Goal: Task Accomplishment & Management: Use online tool/utility

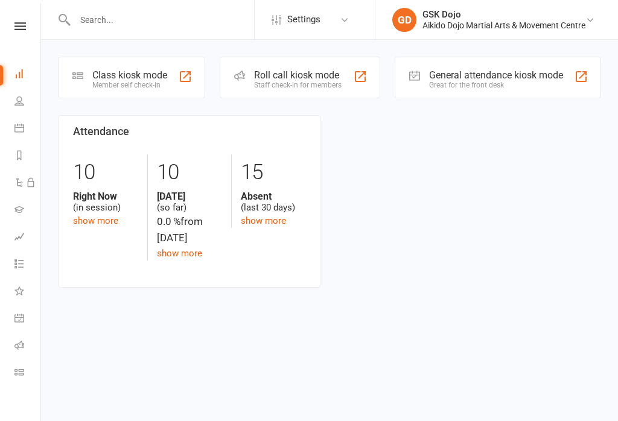
click at [122, 68] on div "Class kiosk mode Member self check-in" at bounding box center [131, 78] width 147 height 42
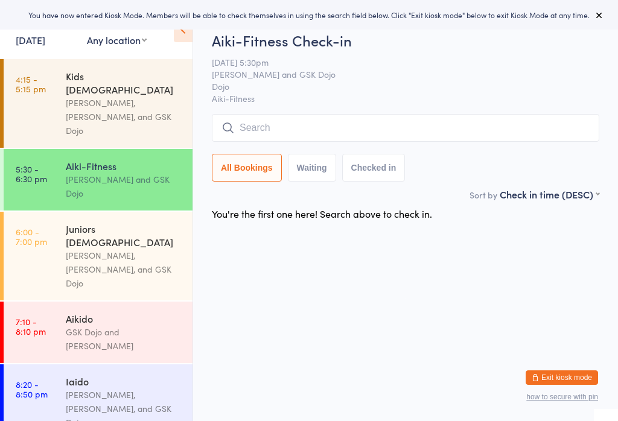
click at [445, 122] on input "search" at bounding box center [405, 128] width 387 height 28
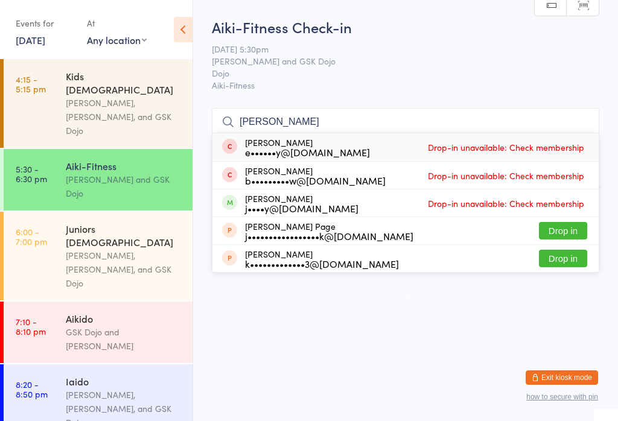
scroll to position [86, 0]
type input "Patrick"
click at [135, 222] on div "Juniors 9-14yo" at bounding box center [124, 235] width 116 height 27
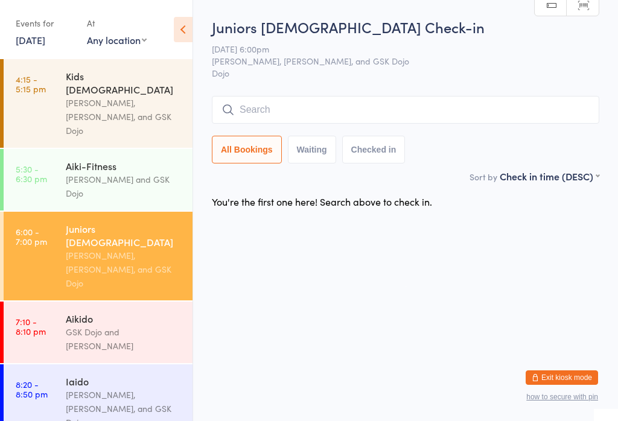
click at [333, 101] on input "search" at bounding box center [405, 110] width 387 height 28
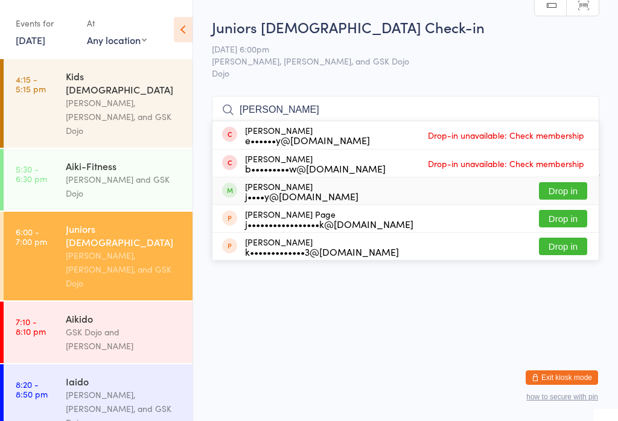
type input "Patrick"
click at [565, 182] on button "Drop in" at bounding box center [563, 190] width 48 height 17
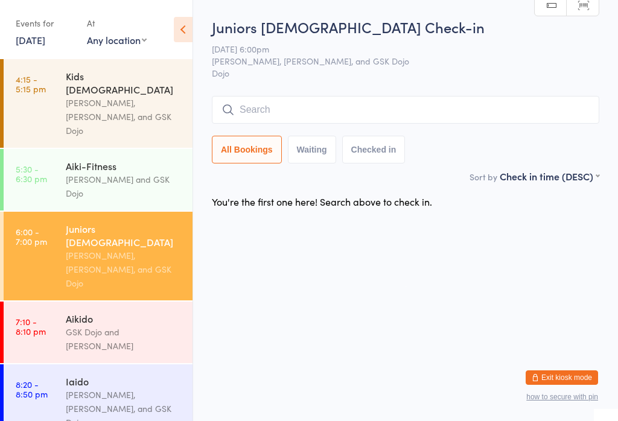
scroll to position [0, 0]
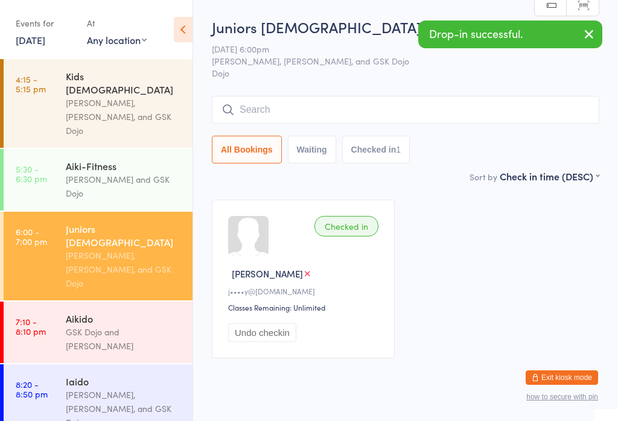
click at [78, 159] on div "Aiki-Fitness" at bounding box center [124, 165] width 116 height 13
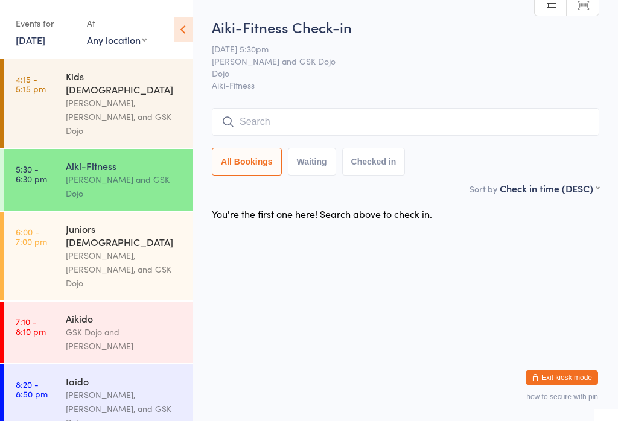
scroll to position [114, 0]
click at [115, 222] on div "Juniors 9-14yo" at bounding box center [124, 235] width 116 height 27
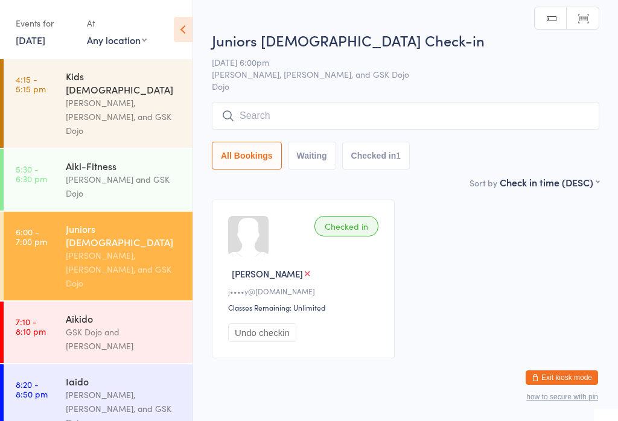
click at [290, 120] on input "search" at bounding box center [405, 116] width 387 height 28
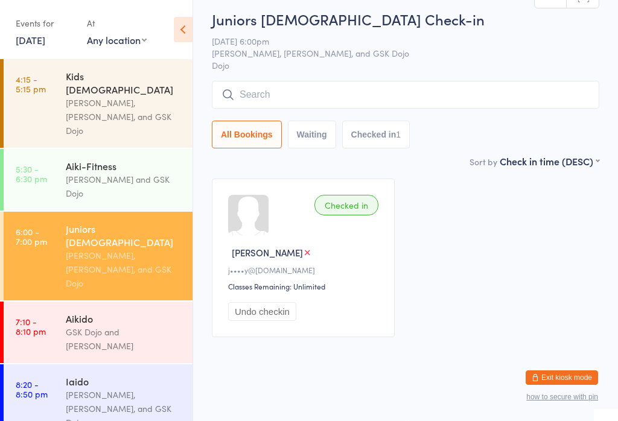
scroll to position [103, 0]
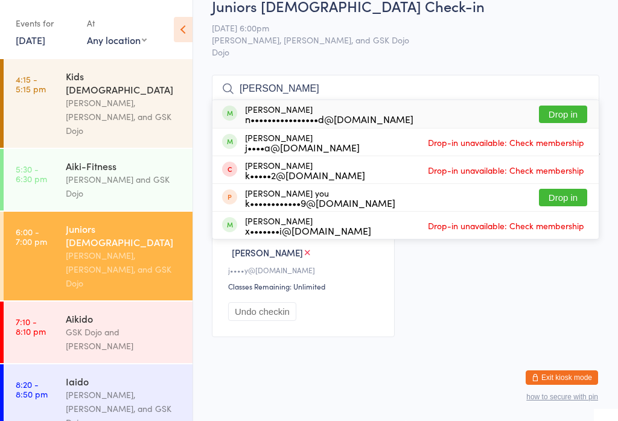
type input "Kai"
click at [566, 106] on button "Drop in" at bounding box center [563, 114] width 48 height 17
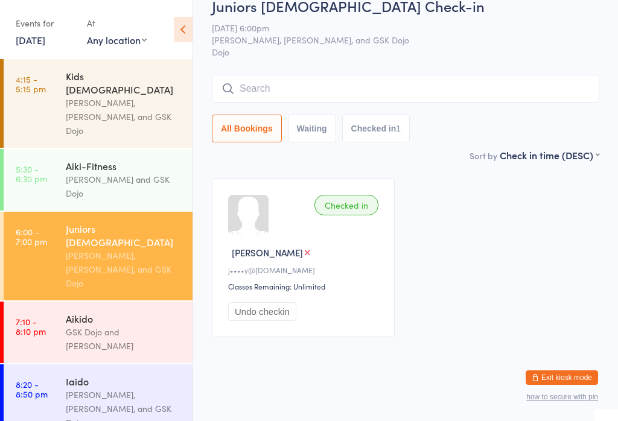
scroll to position [33, 0]
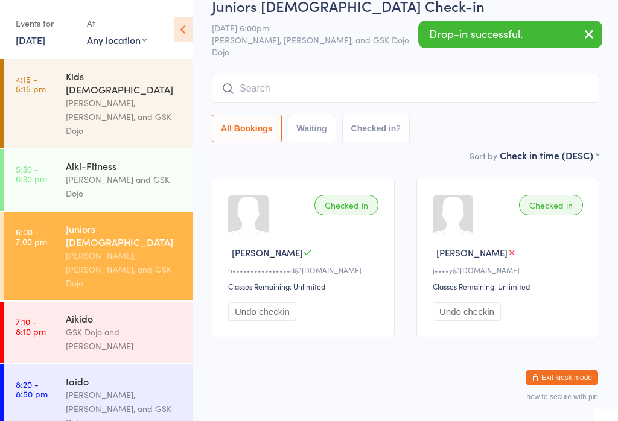
click at [416, 75] on input "search" at bounding box center [405, 89] width 387 height 28
click at [415, 75] on input "search" at bounding box center [405, 89] width 387 height 28
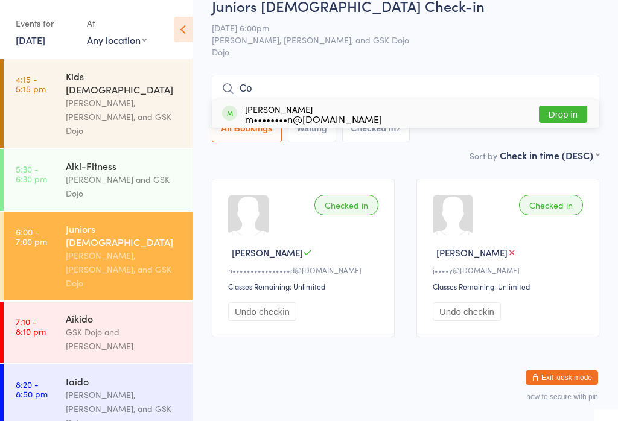
type input "Co"
click at [570, 106] on button "Drop in" at bounding box center [563, 114] width 48 height 17
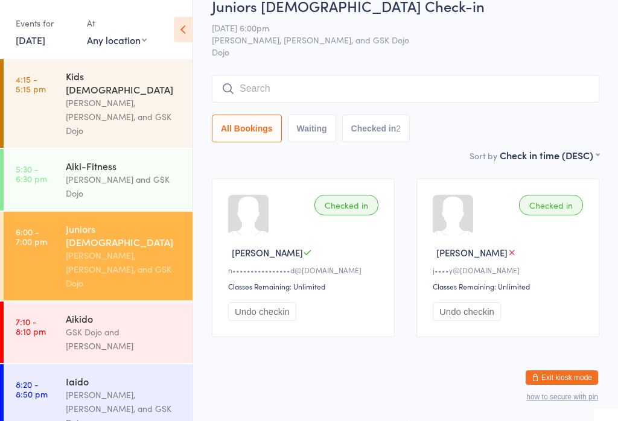
scroll to position [33, 0]
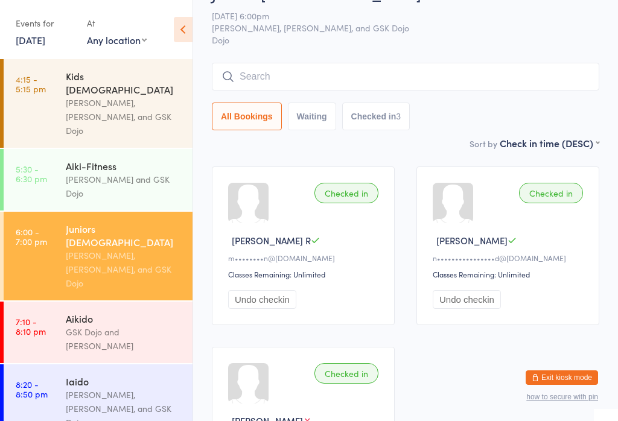
click at [339, 72] on input "search" at bounding box center [405, 77] width 387 height 28
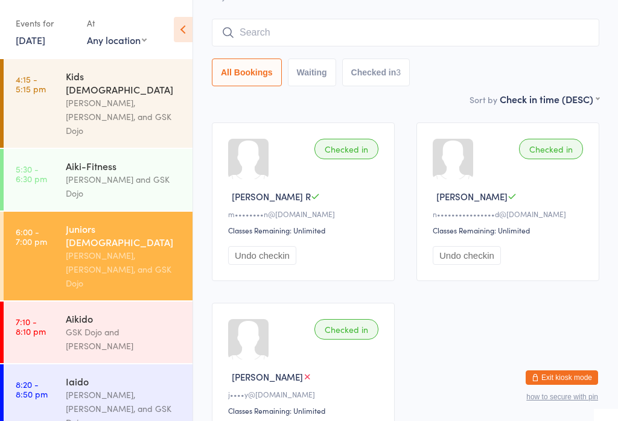
scroll to position [97, 0]
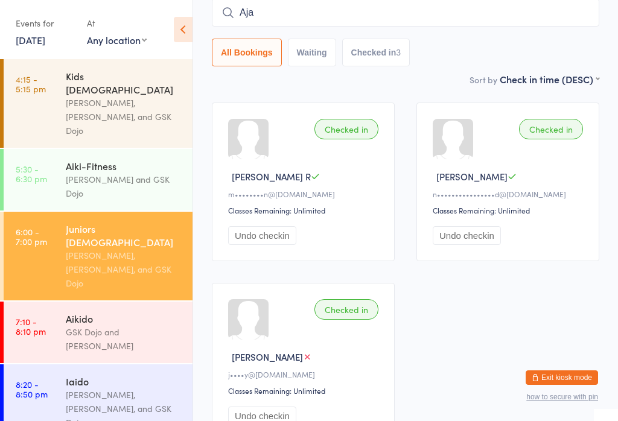
type input "Ajay"
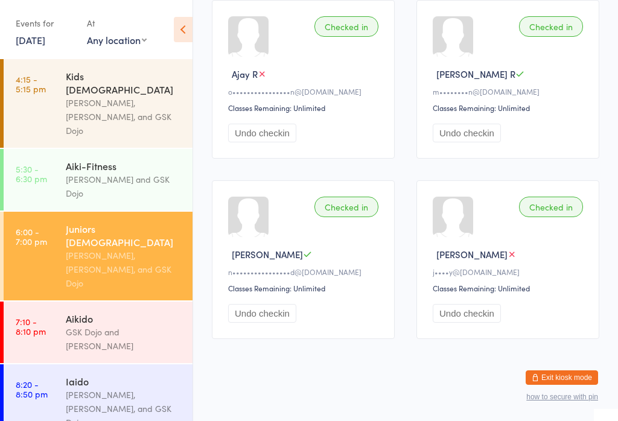
scroll to position [11, 0]
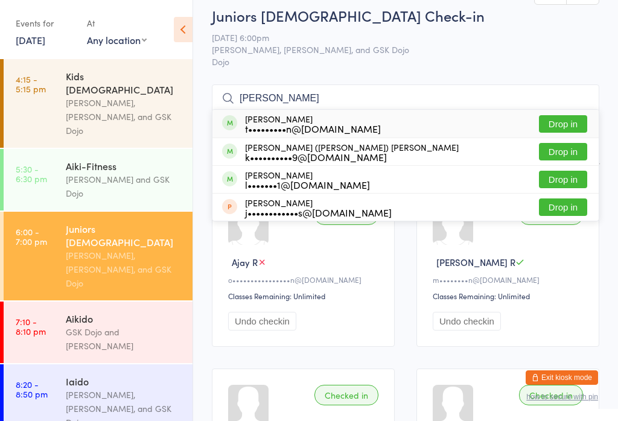
type input "Leo"
click at [575, 113] on div "Leo Pekin t•••••••••n@bigpond.com Drop in" at bounding box center [405, 124] width 386 height 28
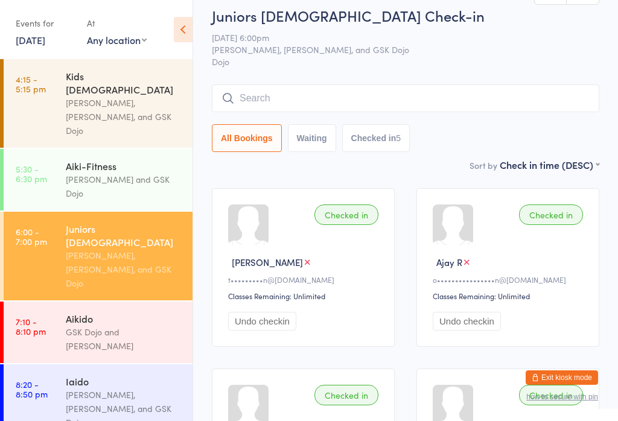
click at [434, 97] on input "search" at bounding box center [405, 98] width 387 height 28
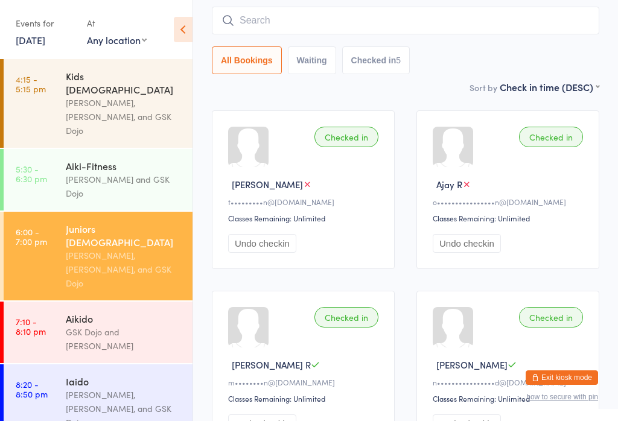
scroll to position [97, 0]
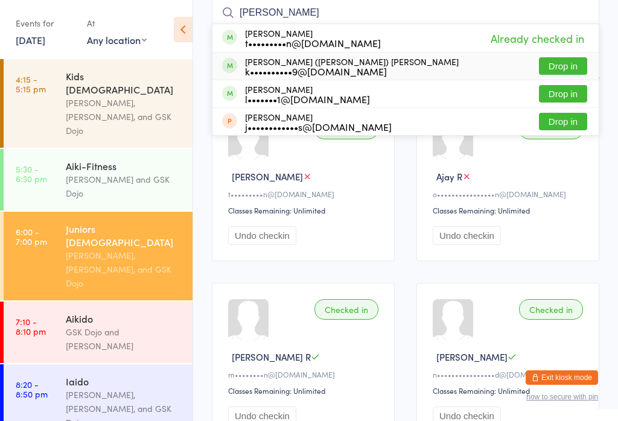
type input "Leo"
click at [571, 63] on button "Drop in" at bounding box center [563, 65] width 48 height 17
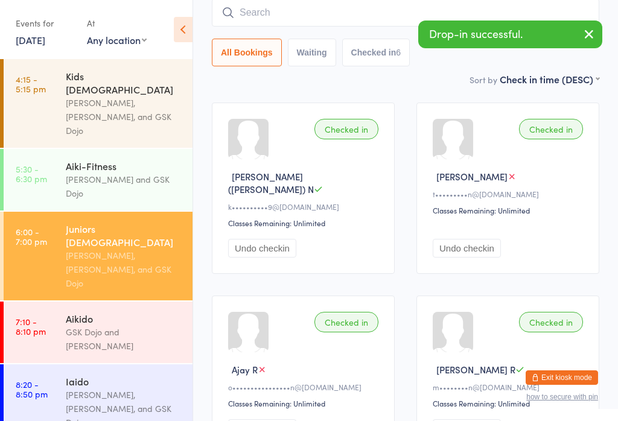
click at [378, 11] on input "search" at bounding box center [405, 13] width 387 height 28
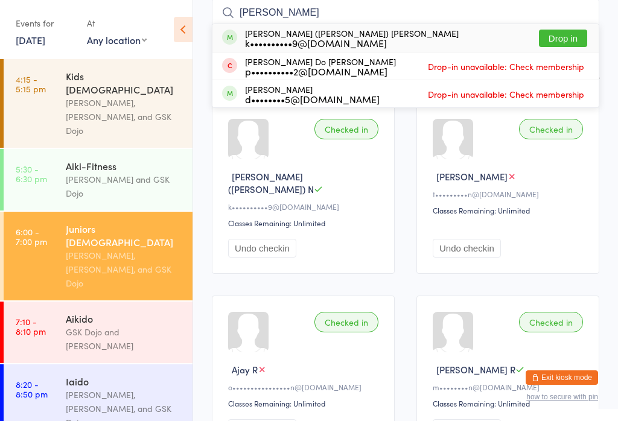
type input "Mina"
click at [564, 33] on button "Drop in" at bounding box center [563, 38] width 48 height 17
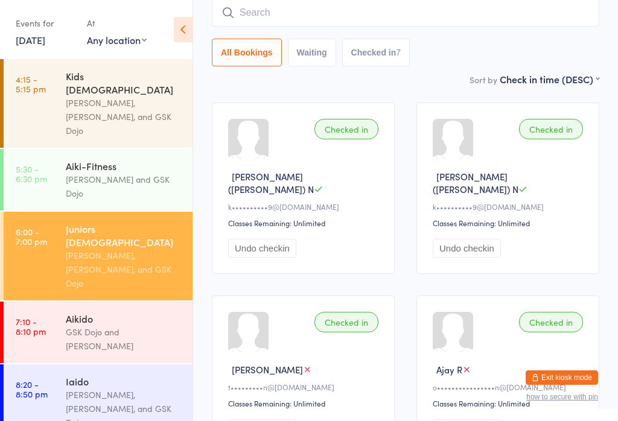
click at [315, 11] on input "search" at bounding box center [405, 13] width 387 height 28
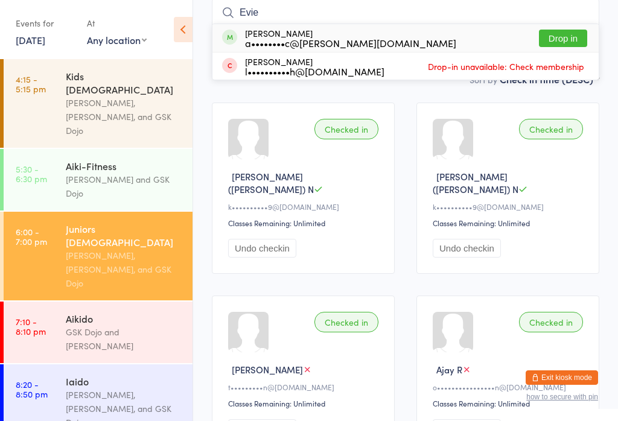
click at [568, 24] on input "Evie" at bounding box center [405, 13] width 387 height 28
type input "Evie"
click at [575, 25] on div "Evie-Mae Rose a••••••••c@adam.com.au Drop in" at bounding box center [405, 38] width 386 height 28
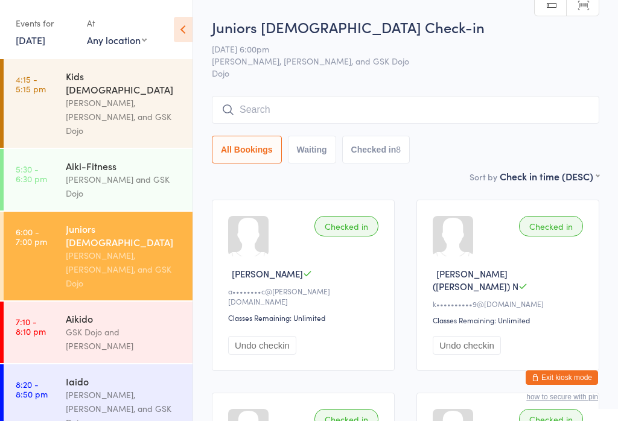
scroll to position [0, 0]
click at [410, 108] on input "search" at bounding box center [405, 110] width 387 height 28
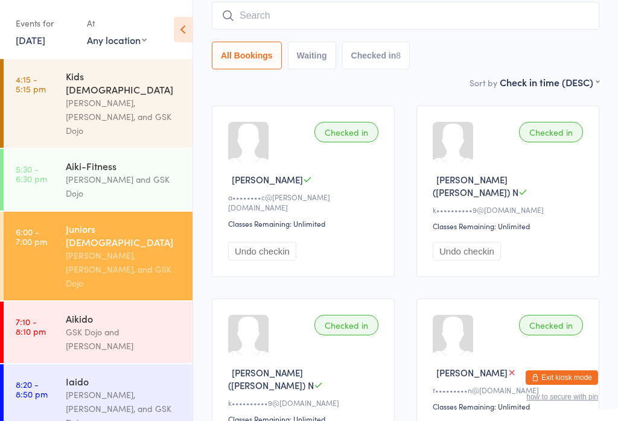
scroll to position [97, 0]
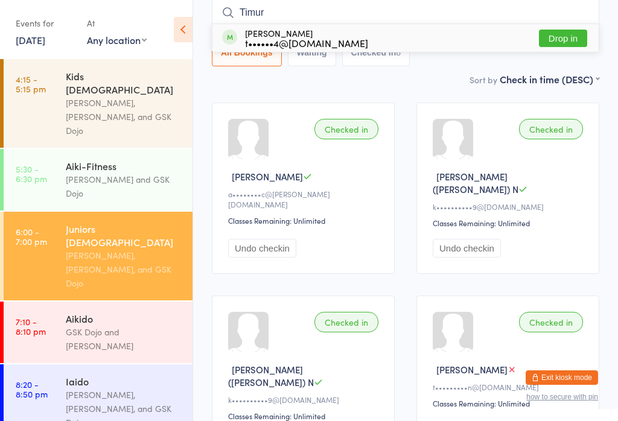
type input "Timur"
click at [565, 33] on button "Drop in" at bounding box center [563, 38] width 48 height 17
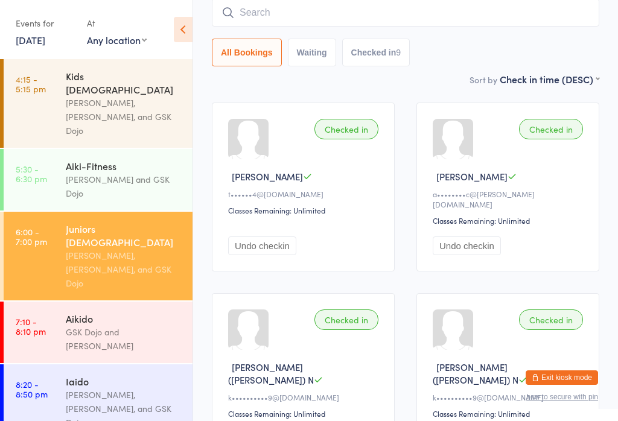
click at [308, 11] on input "search" at bounding box center [405, 13] width 387 height 28
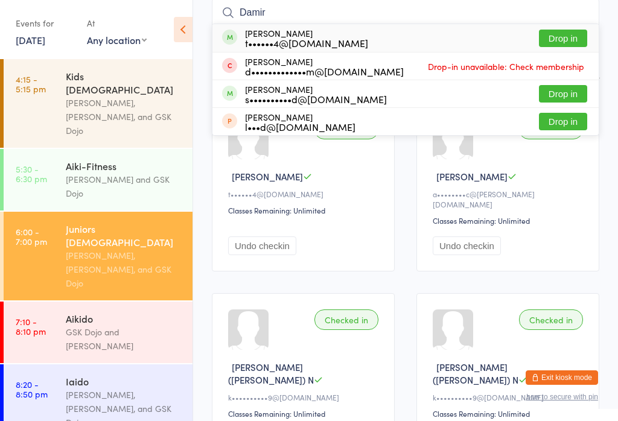
type input "Damir"
click at [564, 36] on button "Drop in" at bounding box center [563, 38] width 48 height 17
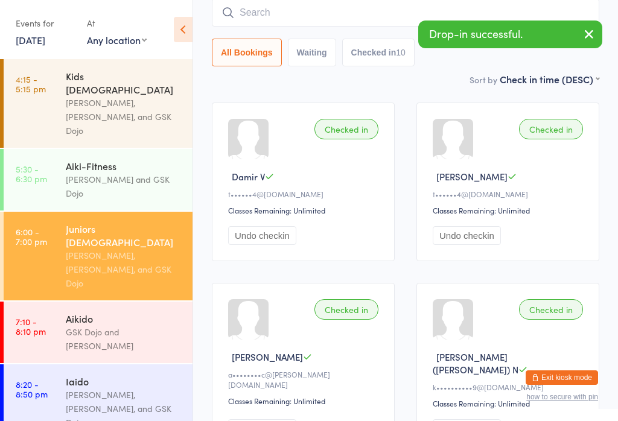
click at [284, 16] on input "search" at bounding box center [405, 13] width 387 height 28
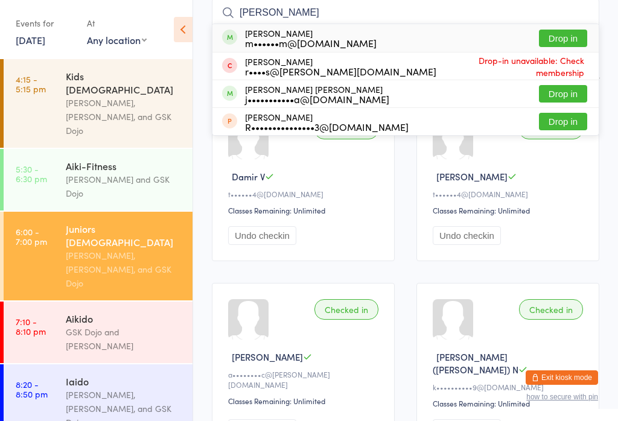
type input "Raphael"
click at [566, 35] on button "Drop in" at bounding box center [563, 38] width 48 height 17
